Goal: Task Accomplishment & Management: Complete application form

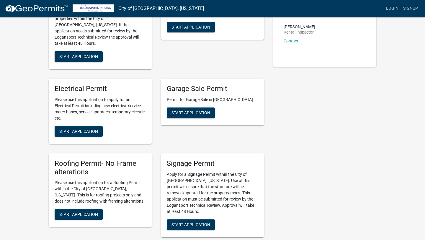
scroll to position [115, 0]
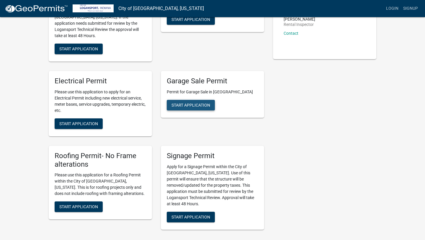
click at [198, 101] on button "Start Application" at bounding box center [191, 105] width 48 height 11
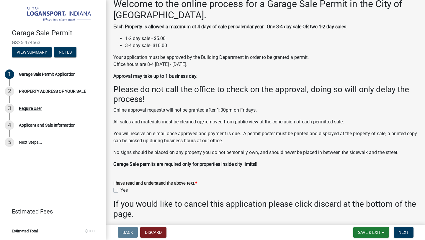
scroll to position [59, 0]
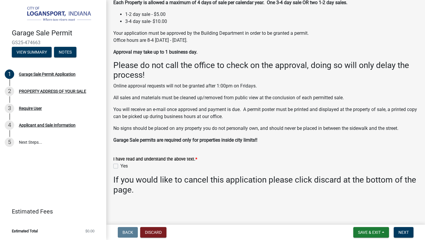
click at [120, 167] on label "Yes" at bounding box center [123, 166] width 7 height 7
click at [120, 167] on input "Yes" at bounding box center [122, 165] width 4 height 4
checkbox input "true"
click at [403, 233] on span "Next" at bounding box center [403, 232] width 10 height 5
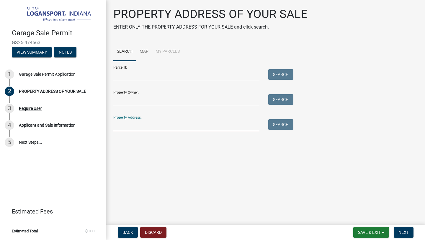
click at [137, 124] on input "Property Address:" at bounding box center [186, 125] width 146 height 12
type input "[STREET_ADDRESS][PERSON_NAME]"
click at [277, 124] on button "Search" at bounding box center [280, 124] width 25 height 11
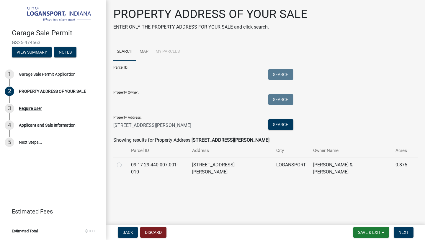
click at [124, 162] on label at bounding box center [124, 162] width 0 height 0
click at [124, 163] on input "radio" at bounding box center [126, 164] width 4 height 4
radio input "true"
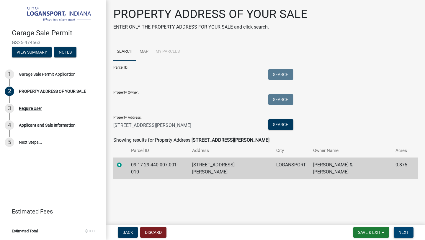
click at [404, 234] on span "Next" at bounding box center [403, 232] width 10 height 5
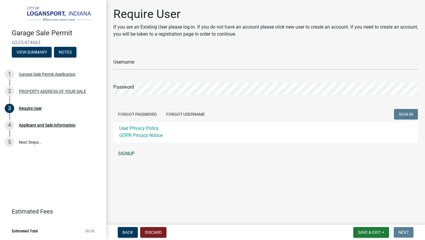
click at [130, 153] on link "SIGNUP" at bounding box center [265, 154] width 304 height 12
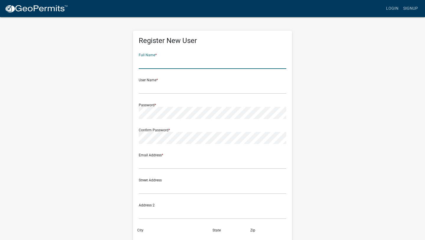
click at [154, 63] on input "text" at bounding box center [212, 63] width 147 height 12
type input "[PERSON_NAME]"
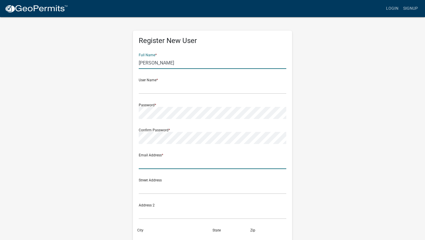
type input "glori1240@gmail.com"
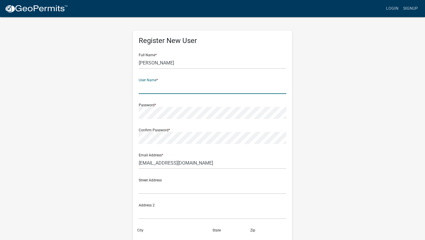
click at [159, 89] on input "text" at bounding box center [212, 88] width 147 height 12
type input "Gr129128"
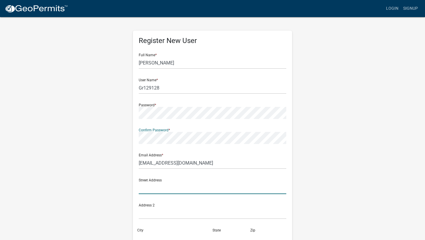
click at [162, 187] on input "text" at bounding box center [212, 188] width 147 height 12
type input "[STREET_ADDRESS][PERSON_NAME]"
type input "Logansport"
type input "[US_STATE]"
type input "46947"
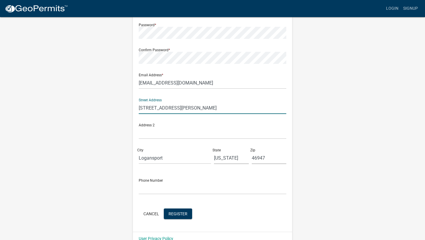
scroll to position [92, 0]
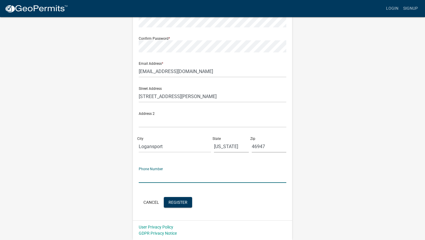
click at [153, 176] on input "text" at bounding box center [212, 177] width 147 height 12
type input "[PHONE_NUMBER]"
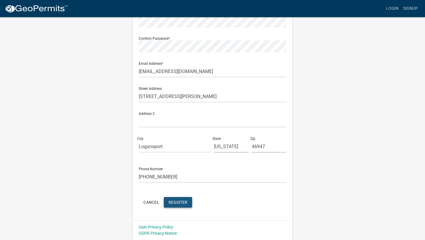
click at [183, 201] on span "Register" at bounding box center [177, 202] width 19 height 5
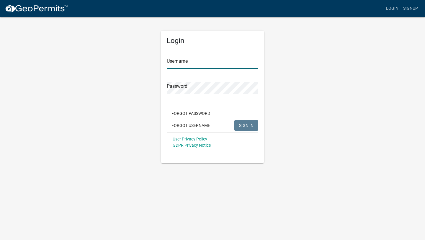
click at [196, 60] on input "Username" at bounding box center [212, 63] width 91 height 12
type input "Gr129128"
click at [251, 124] on span "SIGN IN" at bounding box center [246, 125] width 14 height 5
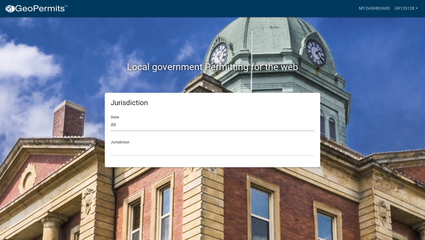
click at [117, 126] on select "All [US_STATE] [US_STATE] [US_STATE] [US_STATE] [US_STATE] [US_STATE] [US_STATE…" at bounding box center [213, 125] width 204 height 12
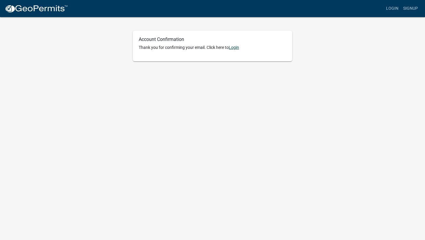
click at [234, 48] on link "Login" at bounding box center [234, 47] width 10 height 5
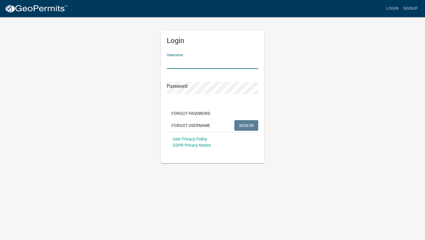
click at [175, 60] on input "Username" at bounding box center [212, 63] width 91 height 12
type input "Gr129128"
click at [249, 127] on span "SIGN IN" at bounding box center [246, 125] width 14 height 5
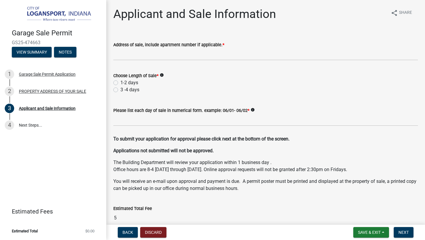
click at [120, 83] on label "1-2 days" at bounding box center [129, 82] width 18 height 7
click at [120, 83] on input "1-2 days" at bounding box center [122, 81] width 4 height 4
radio input "true"
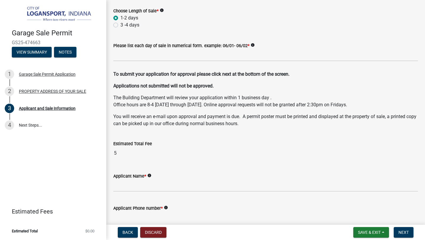
scroll to position [94, 0]
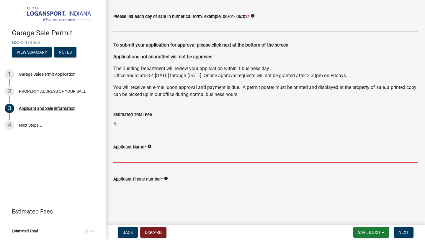
click at [130, 157] on input "Applicant Name *" at bounding box center [265, 157] width 304 height 12
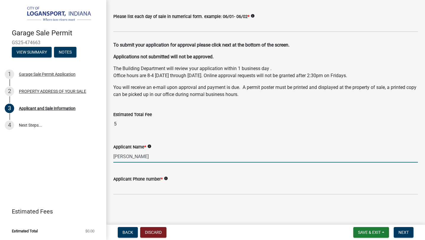
type input "[PERSON_NAME]"
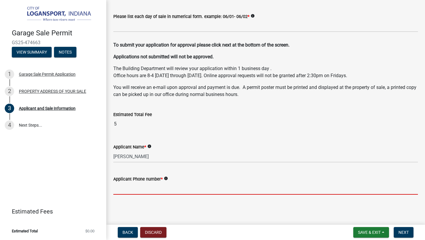
click at [140, 192] on input "Applicant Phone number *" at bounding box center [265, 189] width 304 height 12
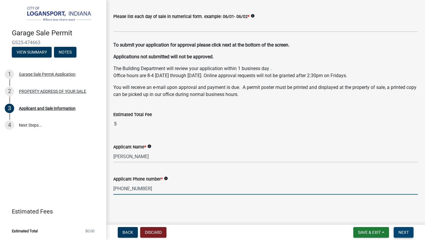
type input "[PHONE_NUMBER]"
click at [408, 232] on span "Next" at bounding box center [403, 232] width 10 height 5
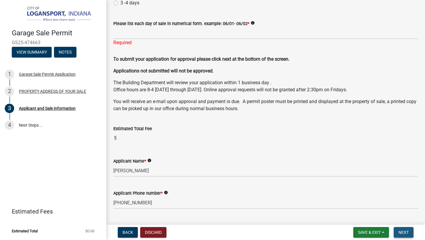
scroll to position [101, 0]
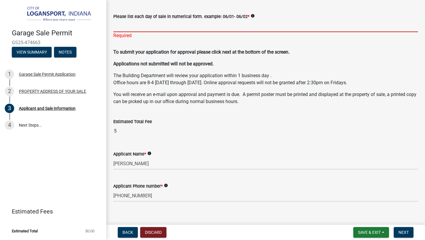
click at [142, 27] on input "Please list each day of sale in numerical form. example: 06/01- 06/02 *" at bounding box center [265, 26] width 304 height 12
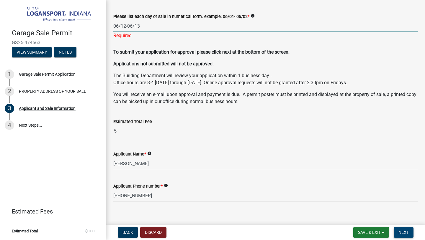
type input "06/12-06/13"
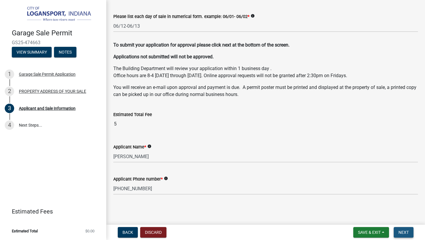
click at [408, 232] on span "Next" at bounding box center [403, 232] width 10 height 5
click at [250, 15] on icon "info" at bounding box center [252, 16] width 4 height 4
click at [408, 232] on span "Next" at bounding box center [403, 232] width 10 height 5
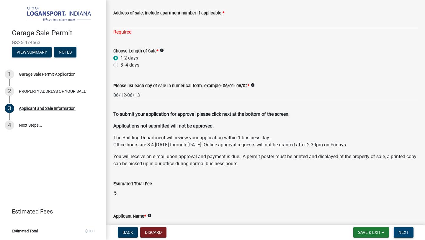
scroll to position [0, 0]
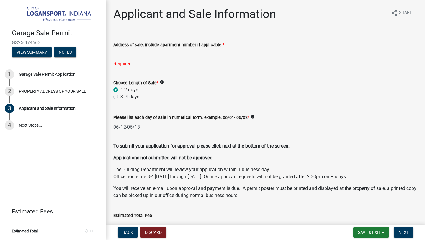
click at [148, 53] on input "Address of sale, include apartment number if applicable. *" at bounding box center [265, 54] width 304 height 12
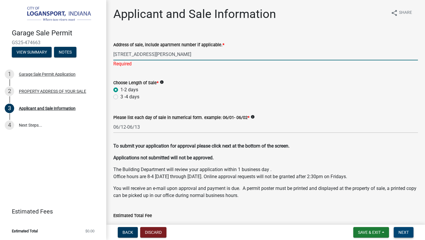
type input "[STREET_ADDRESS][PERSON_NAME]"
click at [400, 237] on button "Next" at bounding box center [403, 232] width 20 height 11
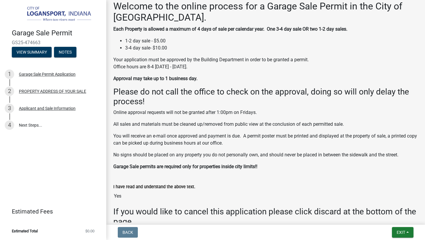
scroll to position [109, 0]
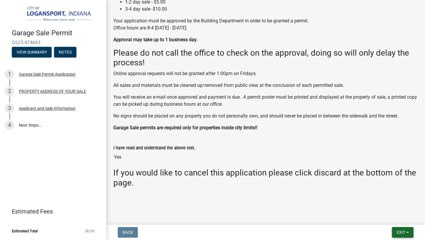
click at [405, 231] on span "Exit" at bounding box center [400, 232] width 9 height 5
click at [381, 205] on button "Save" at bounding box center [389, 203] width 47 height 14
click at [30, 125] on link "4 Next Steps..." at bounding box center [53, 125] width 106 height 17
click at [401, 228] on button "Exit" at bounding box center [403, 232] width 22 height 11
click at [379, 218] on button "Save & Exit" at bounding box center [389, 217] width 47 height 14
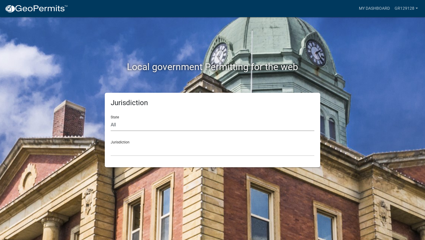
click at [115, 124] on select "All [US_STATE] [US_STATE] [US_STATE] [US_STATE] [US_STATE] [US_STATE] [US_STATE…" at bounding box center [213, 125] width 204 height 12
select select "[US_STATE]"
click at [115, 147] on select "City of [GEOGRAPHIC_DATA], [US_STATE] City of [GEOGRAPHIC_DATA], [US_STATE] Cit…" at bounding box center [213, 150] width 204 height 12
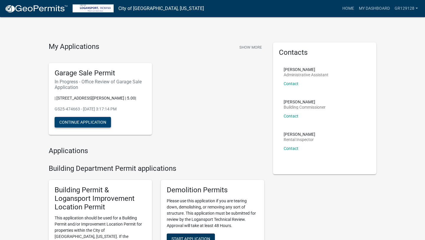
click at [71, 120] on button "Continue Application" at bounding box center [83, 122] width 56 height 11
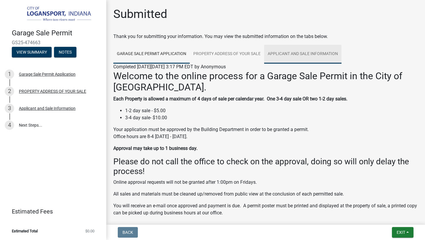
click at [290, 54] on link "Applicant and Sale Information" at bounding box center [302, 54] width 77 height 19
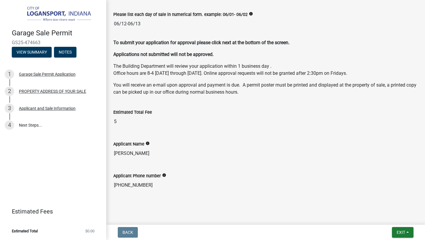
scroll to position [135, 0]
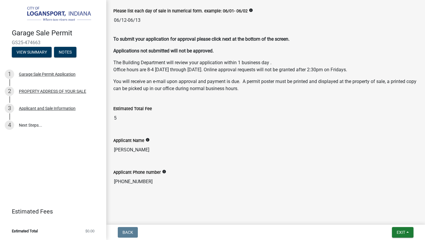
click at [147, 140] on icon "info" at bounding box center [147, 140] width 4 height 4
click at [231, 128] on div "Estimated Total Fee 5" at bounding box center [265, 113] width 313 height 32
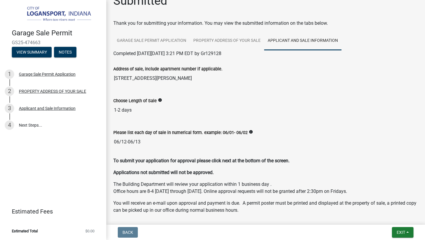
scroll to position [0, 0]
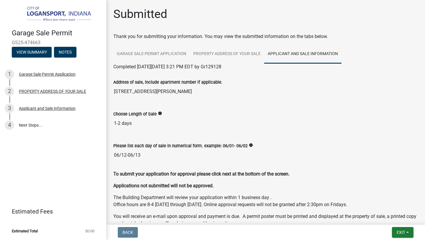
click at [249, 145] on icon "info" at bounding box center [251, 145] width 4 height 4
click at [146, 156] on input "06/12-06/13" at bounding box center [265, 156] width 304 height 12
click at [147, 156] on input "06/12-06/13" at bounding box center [265, 156] width 304 height 12
click at [140, 155] on input "06/12-06/13" at bounding box center [265, 156] width 304 height 12
drag, startPoint x: 140, startPoint y: 155, endPoint x: 109, endPoint y: 151, distance: 31.2
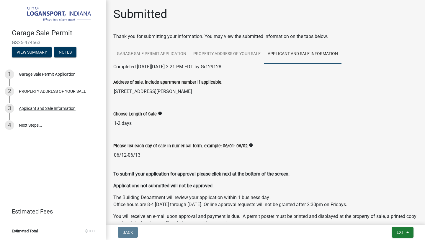
click at [109, 152] on div "Please list each day of sale in numerical form. example: 06/01- 06/02 info 06/1…" at bounding box center [265, 150] width 313 height 32
click at [171, 114] on div "Choose Length of Sale info" at bounding box center [265, 114] width 304 height 7
click at [283, 52] on link "Applicant and Sale Information" at bounding box center [302, 54] width 77 height 19
click at [164, 53] on link "Garage Sale Permit Application" at bounding box center [151, 54] width 76 height 19
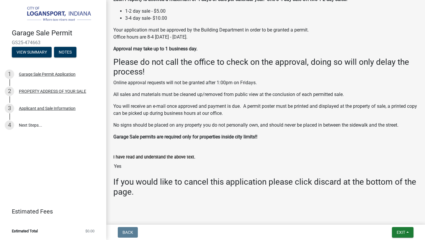
scroll to position [109, 0]
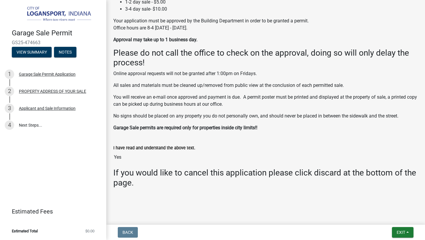
click at [119, 158] on input "Yes" at bounding box center [265, 158] width 304 height 12
click at [65, 50] on button "Notes" at bounding box center [65, 52] width 22 height 11
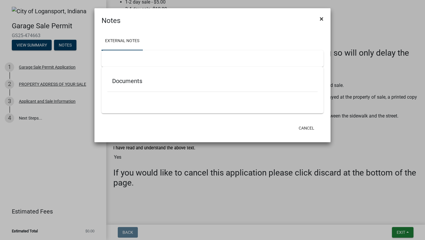
click at [319, 19] on button "×" at bounding box center [321, 19] width 13 height 17
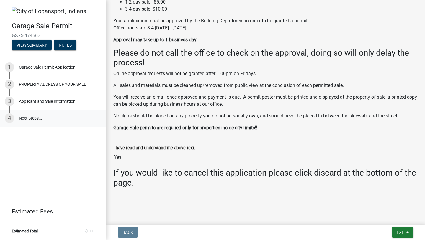
click at [26, 119] on link "4 Next Steps..." at bounding box center [53, 118] width 106 height 17
click at [394, 234] on button "Exit" at bounding box center [403, 232] width 22 height 11
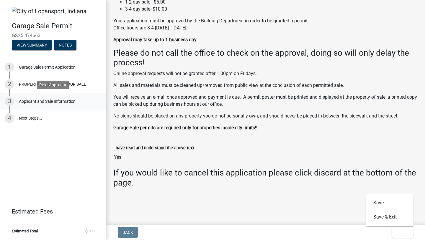
click at [51, 103] on div "Applicant and Sale Information" at bounding box center [47, 101] width 57 height 4
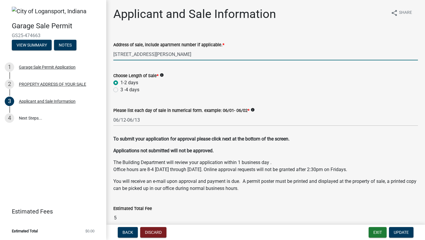
click at [169, 51] on input "[STREET_ADDRESS][PERSON_NAME]" at bounding box center [265, 54] width 304 height 12
click at [161, 53] on input "[STREET_ADDRESS][PERSON_NAME]" at bounding box center [265, 54] width 304 height 12
type input "[STREET_ADDRESS][PERSON_NAME]"
click at [142, 122] on input "06/12-06/13" at bounding box center [265, 120] width 304 height 12
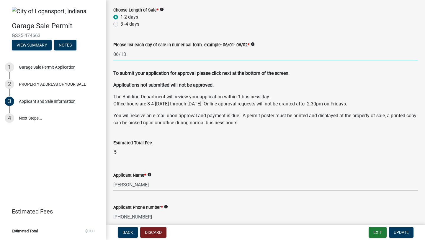
scroll to position [94, 0]
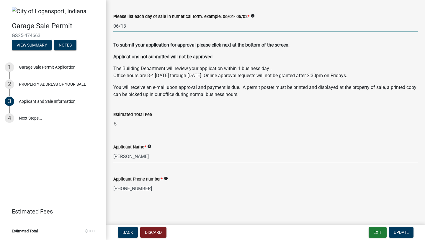
type input "06/13"
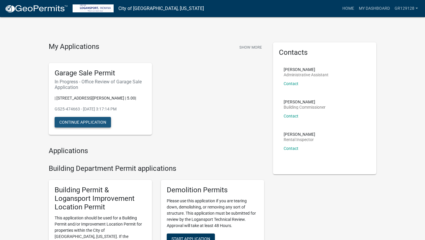
click at [81, 121] on button "Continue Application" at bounding box center [83, 122] width 56 height 11
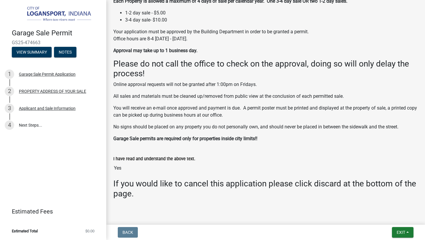
scroll to position [109, 0]
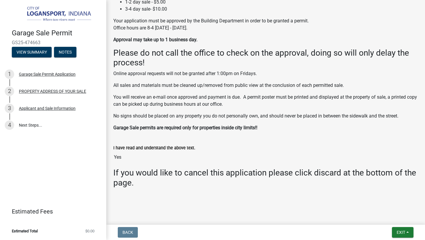
click at [118, 160] on input "Yes" at bounding box center [265, 158] width 304 height 12
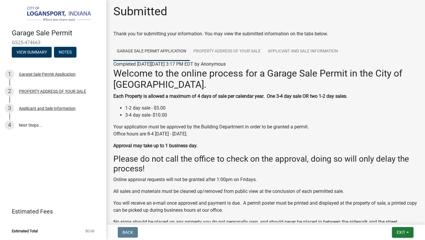
scroll to position [0, 0]
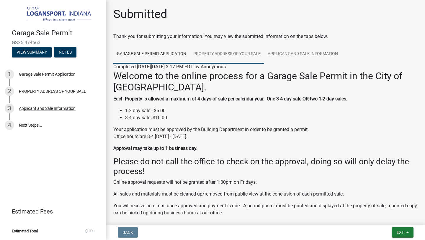
click at [219, 52] on link "PROPERTY ADDRESS OF YOUR SALE" at bounding box center [227, 54] width 74 height 19
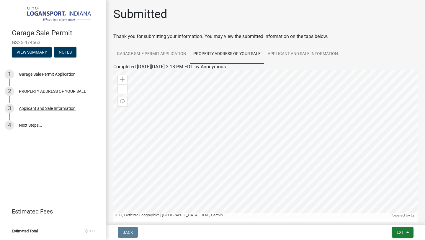
scroll to position [59, 0]
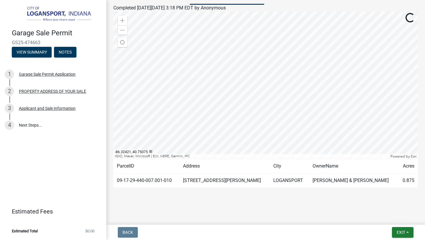
click at [137, 178] on td "09-17-29-440-007.001-010" at bounding box center [146, 181] width 66 height 14
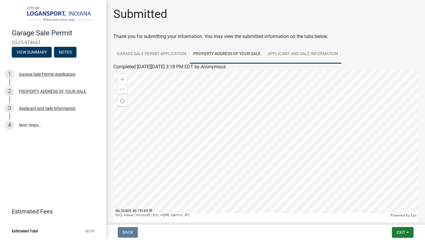
click at [295, 54] on link "Applicant and Sale Information" at bounding box center [302, 54] width 77 height 19
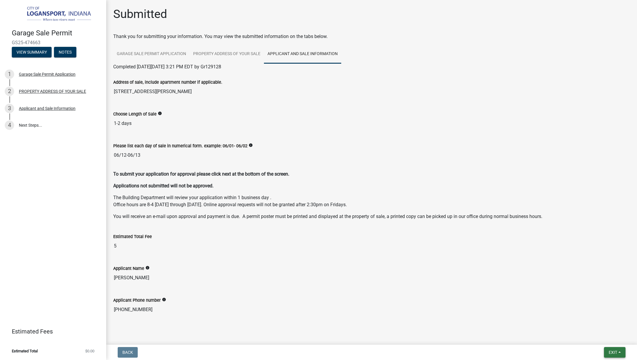
click at [424, 240] on span "Exit" at bounding box center [613, 352] width 9 height 5
